Goal: Transaction & Acquisition: Purchase product/service

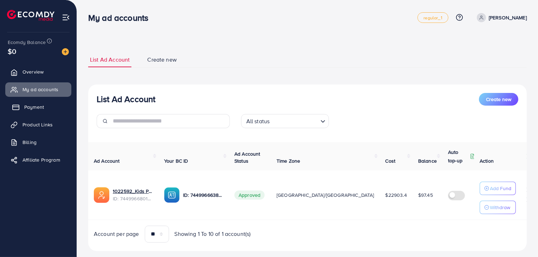
click at [41, 106] on span "Payment" at bounding box center [34, 106] width 20 height 7
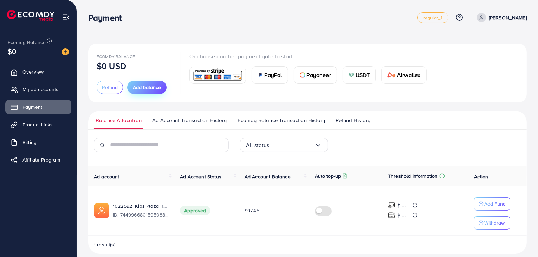
click at [154, 89] on span "Add balance" at bounding box center [147, 87] width 28 height 7
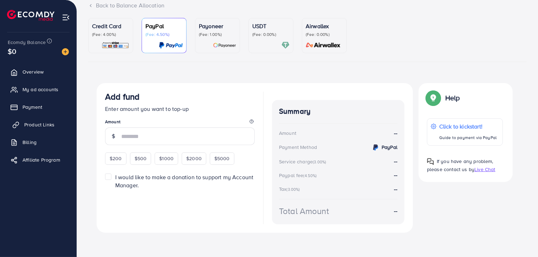
scroll to position [52, 0]
click at [38, 107] on span "Payment" at bounding box center [34, 106] width 20 height 7
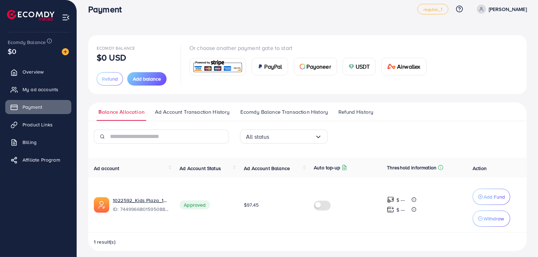
scroll to position [13, 0]
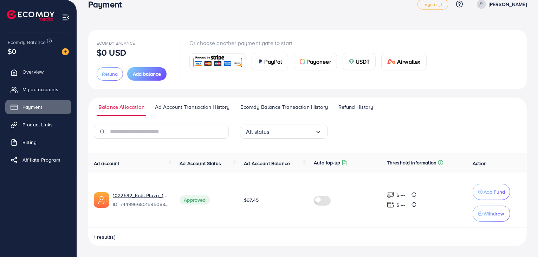
click at [291, 114] on link "Ecomdy Balance Transaction History" at bounding box center [284, 109] width 91 height 13
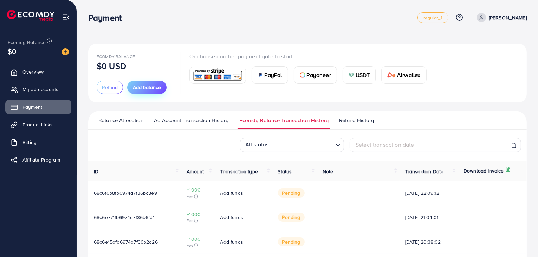
click at [148, 88] on span "Add balance" at bounding box center [147, 87] width 28 height 7
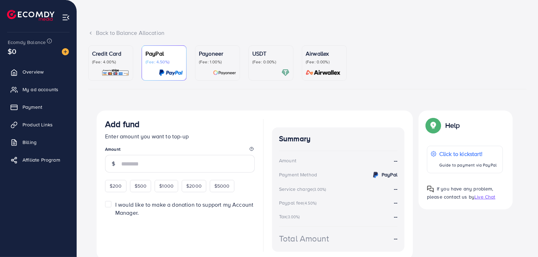
scroll to position [35, 0]
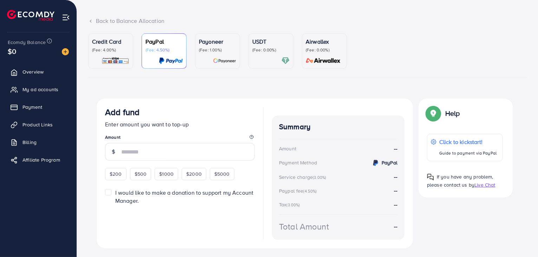
click at [129, 63] on img at bounding box center [116, 61] width 28 height 8
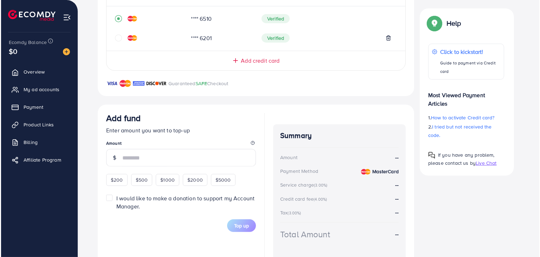
scroll to position [176, 0]
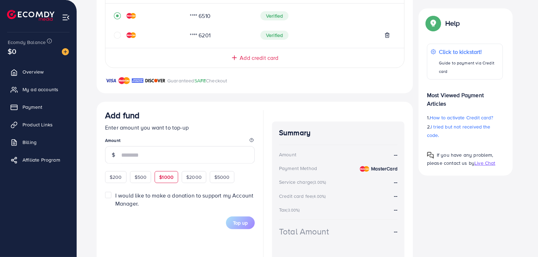
click at [165, 175] on span "$1000" at bounding box center [166, 176] width 14 height 7
type input "****"
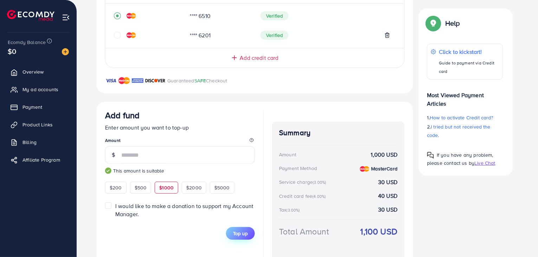
click at [237, 232] on span "Top up" at bounding box center [240, 233] width 15 height 7
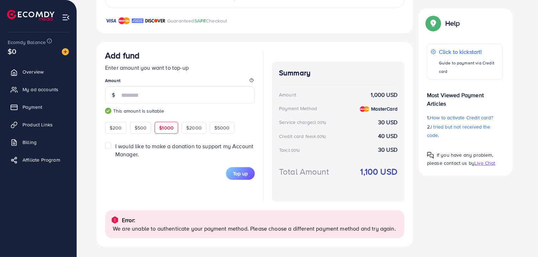
scroll to position [236, 0]
click at [46, 89] on span "My ad accounts" at bounding box center [42, 89] width 36 height 7
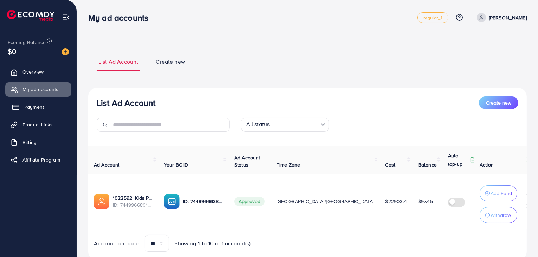
click at [29, 108] on span "Payment" at bounding box center [34, 106] width 20 height 7
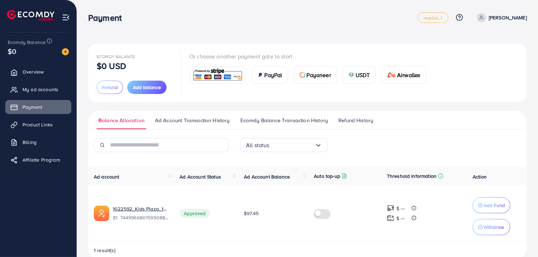
click at [288, 120] on span "Ecomdy Balance Transaction History" at bounding box center [284, 120] width 88 height 8
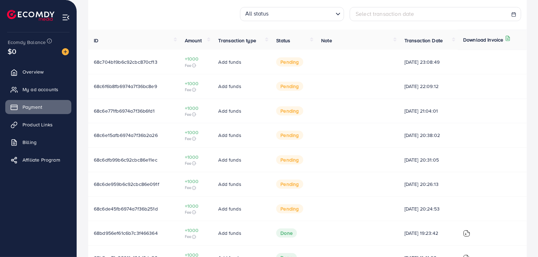
scroll to position [141, 0]
